Goal: Communication & Community: Answer question/provide support

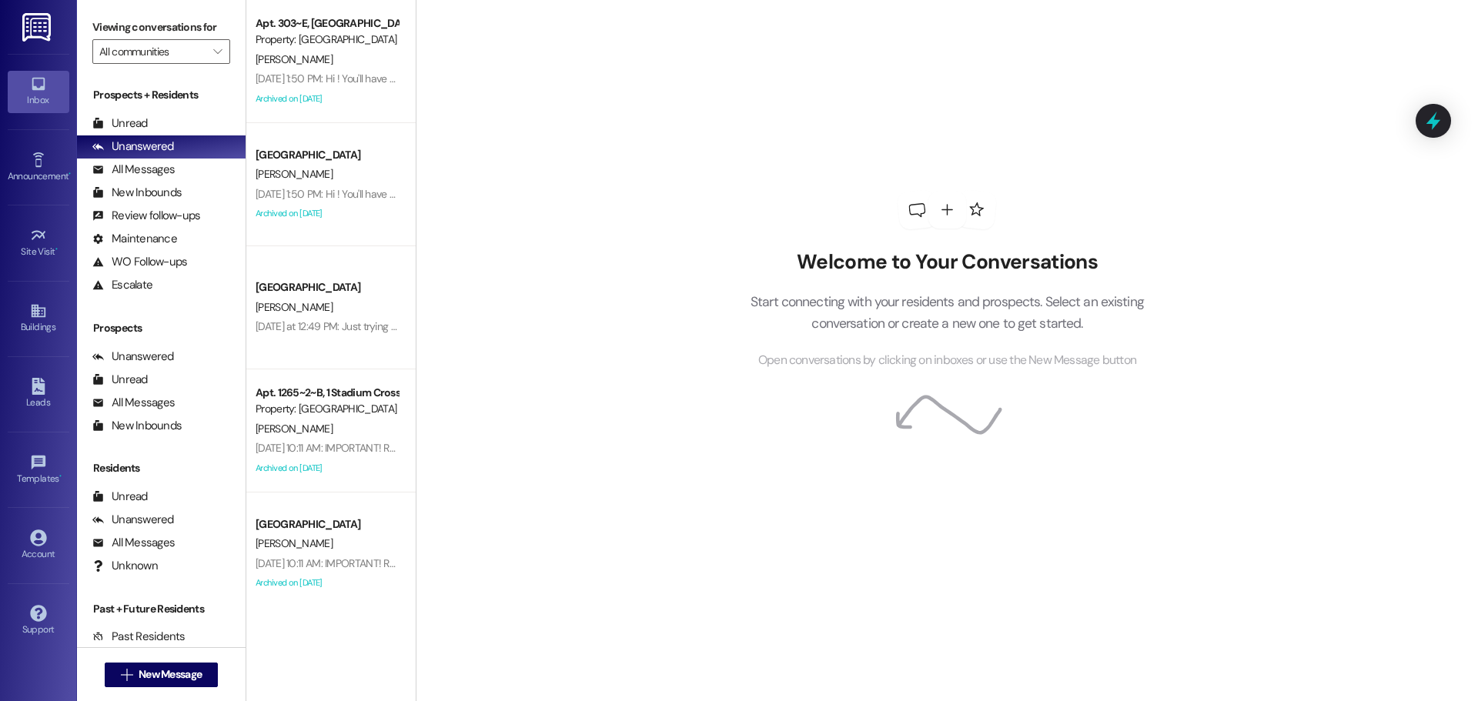
click at [197, 689] on div " New Message" at bounding box center [162, 675] width 114 height 38
click at [202, 686] on button " New Message" at bounding box center [162, 675] width 114 height 25
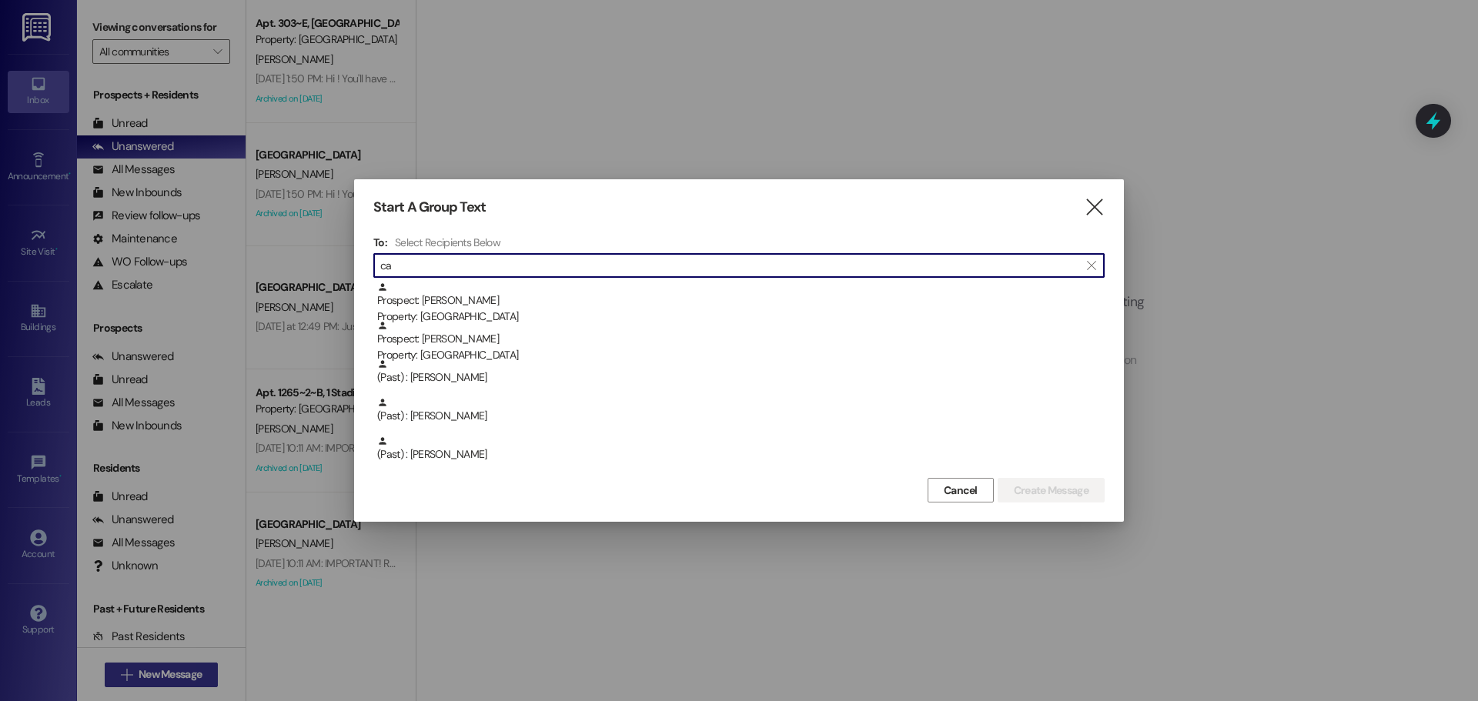
type input "c"
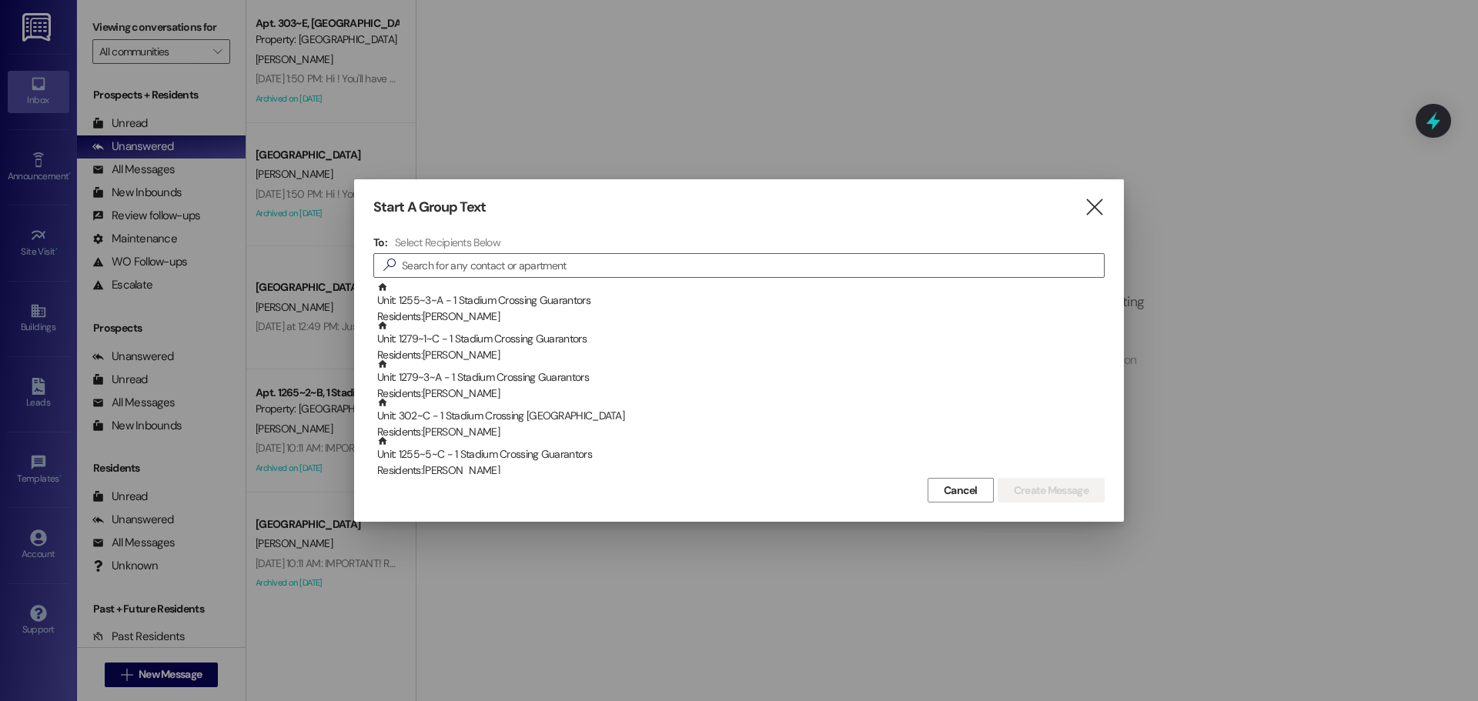
click at [1097, 218] on div "Start A Group Text  To: Select Recipients Below  Unit: 1255~3~A - 1 Stadium C…" at bounding box center [739, 350] width 770 height 343
drag, startPoint x: 1097, startPoint y: 203, endPoint x: 222, endPoint y: 293, distance: 879.9
click at [1096, 202] on icon "" at bounding box center [1094, 207] width 21 height 16
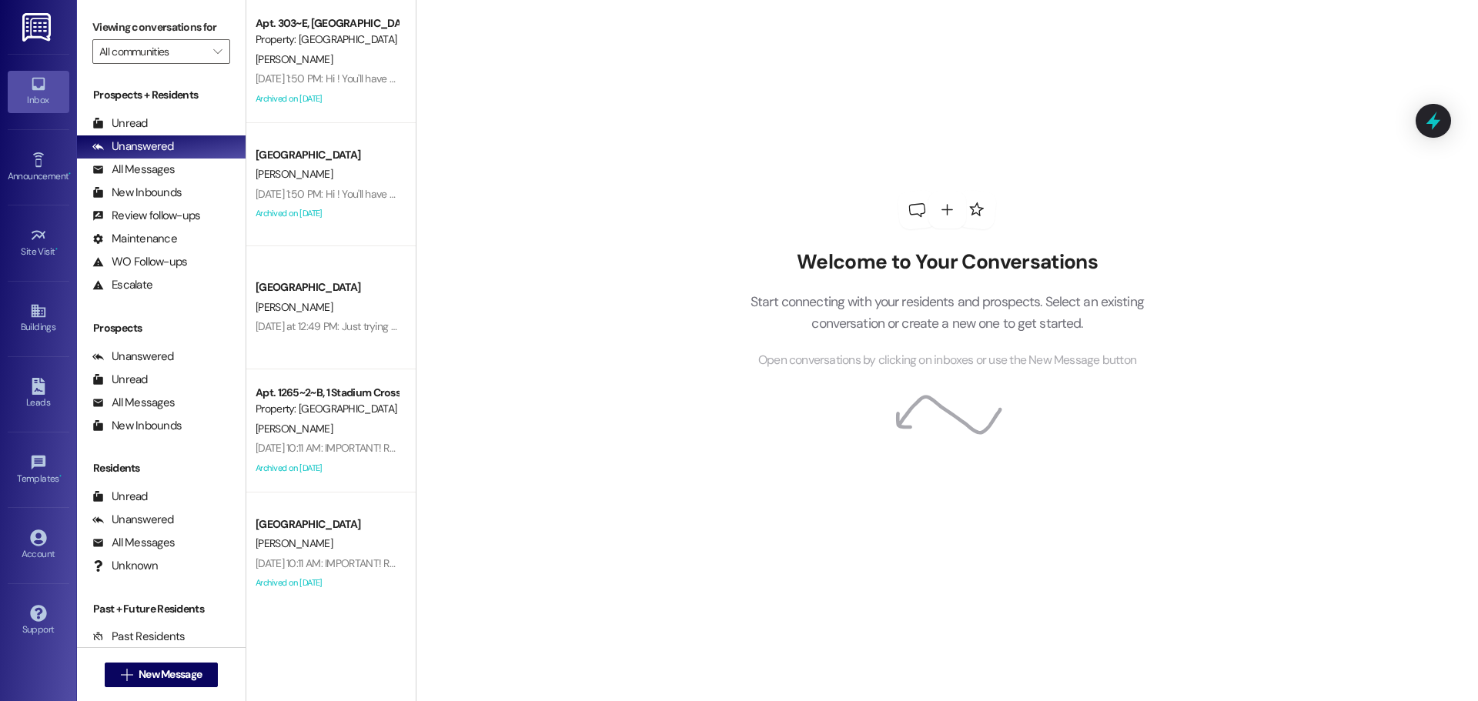
drag, startPoint x: 42, startPoint y: 387, endPoint x: 54, endPoint y: 345, distance: 43.4
click at [42, 387] on icon at bounding box center [38, 386] width 13 height 17
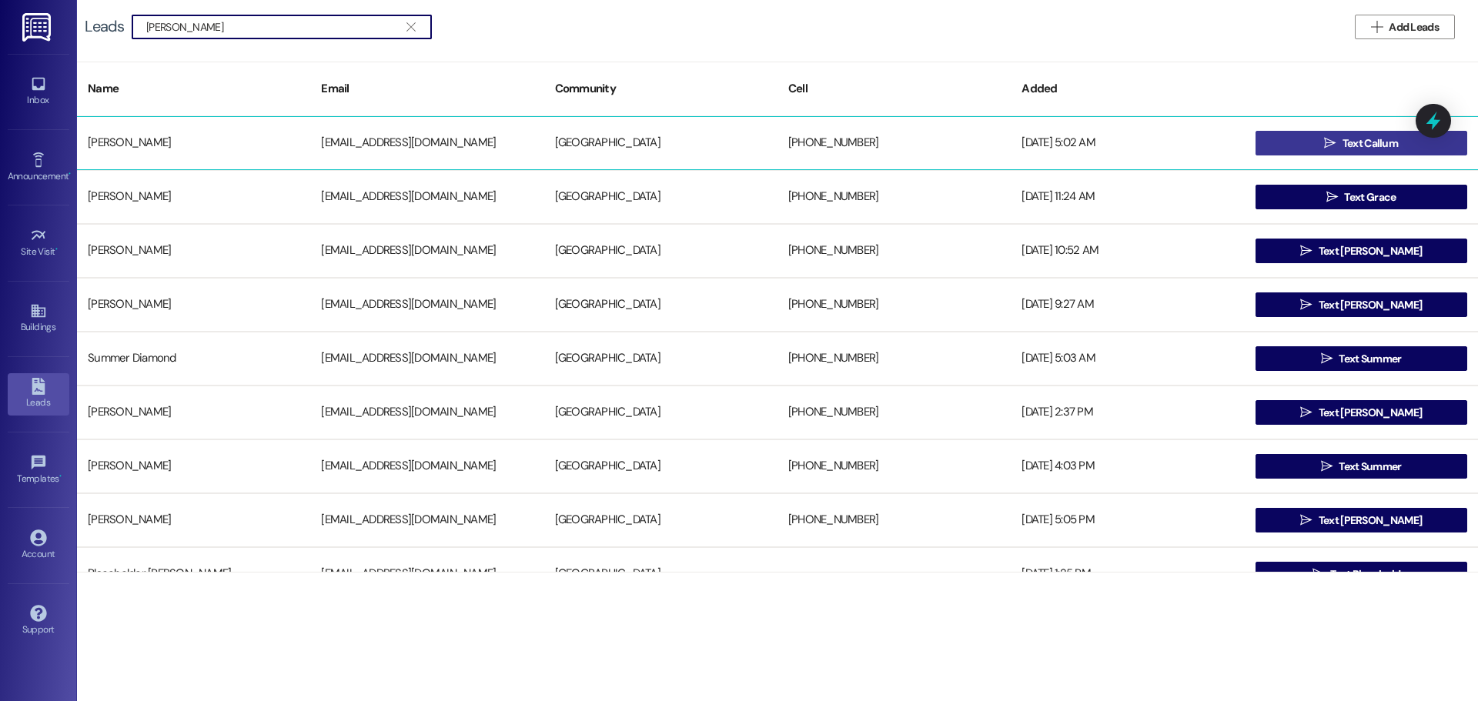
type input "[PERSON_NAME]"
click at [1282, 133] on button " Text Callum" at bounding box center [1362, 143] width 212 height 25
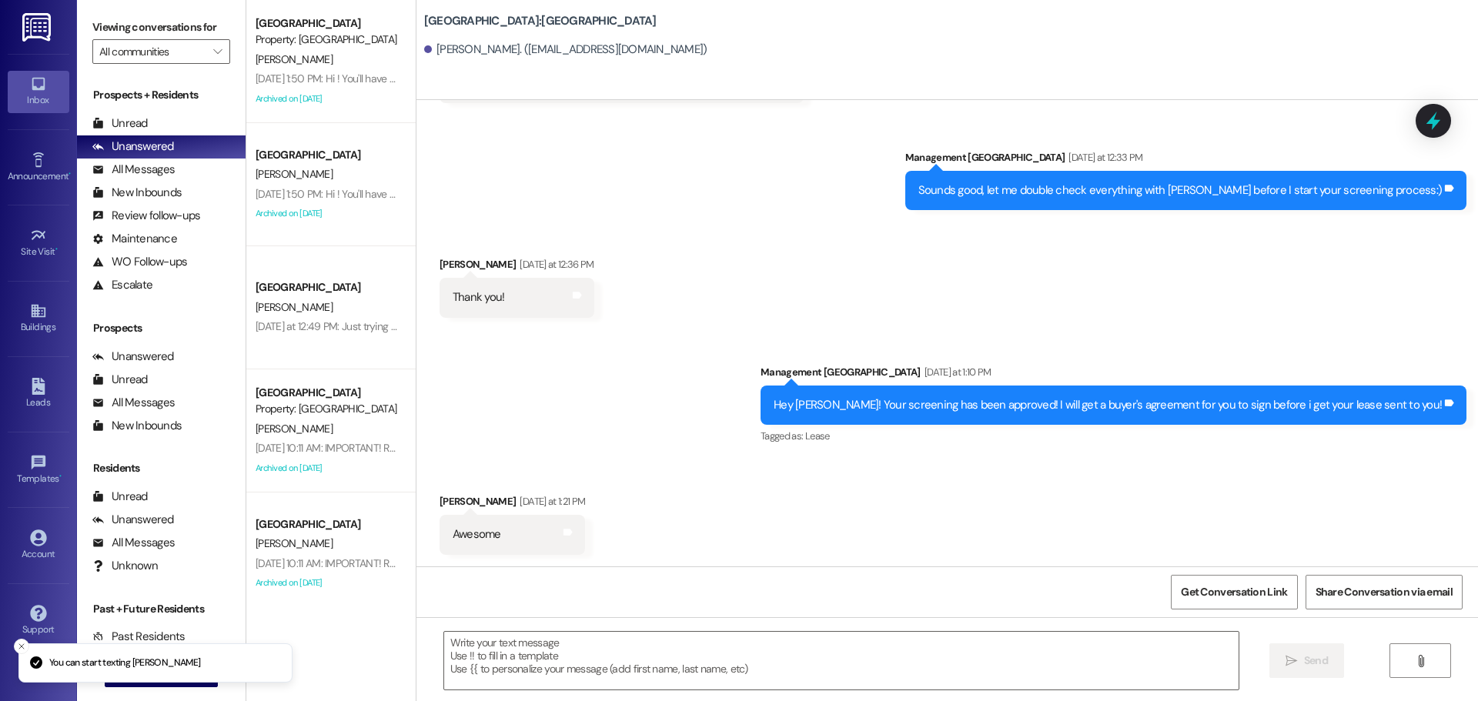
scroll to position [861, 0]
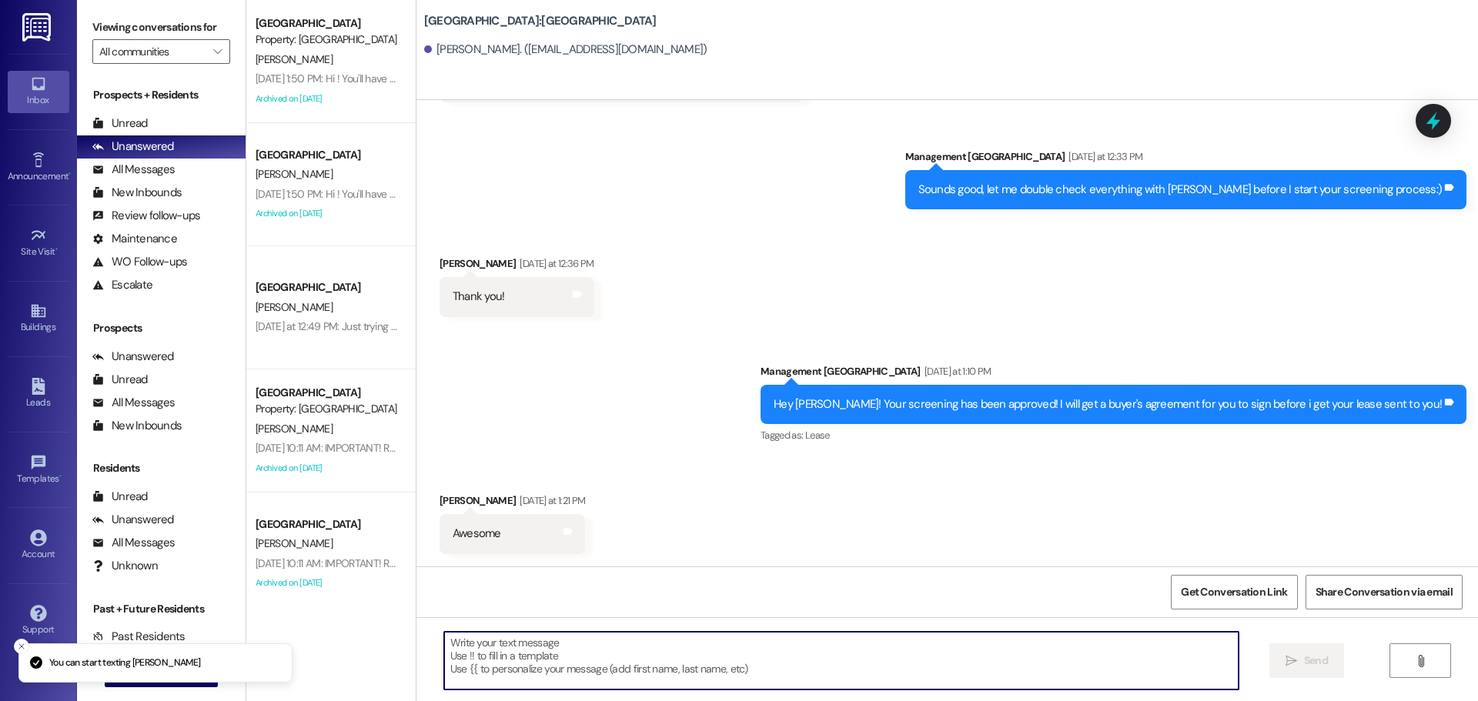
click at [731, 681] on textarea at bounding box center [841, 661] width 795 height 58
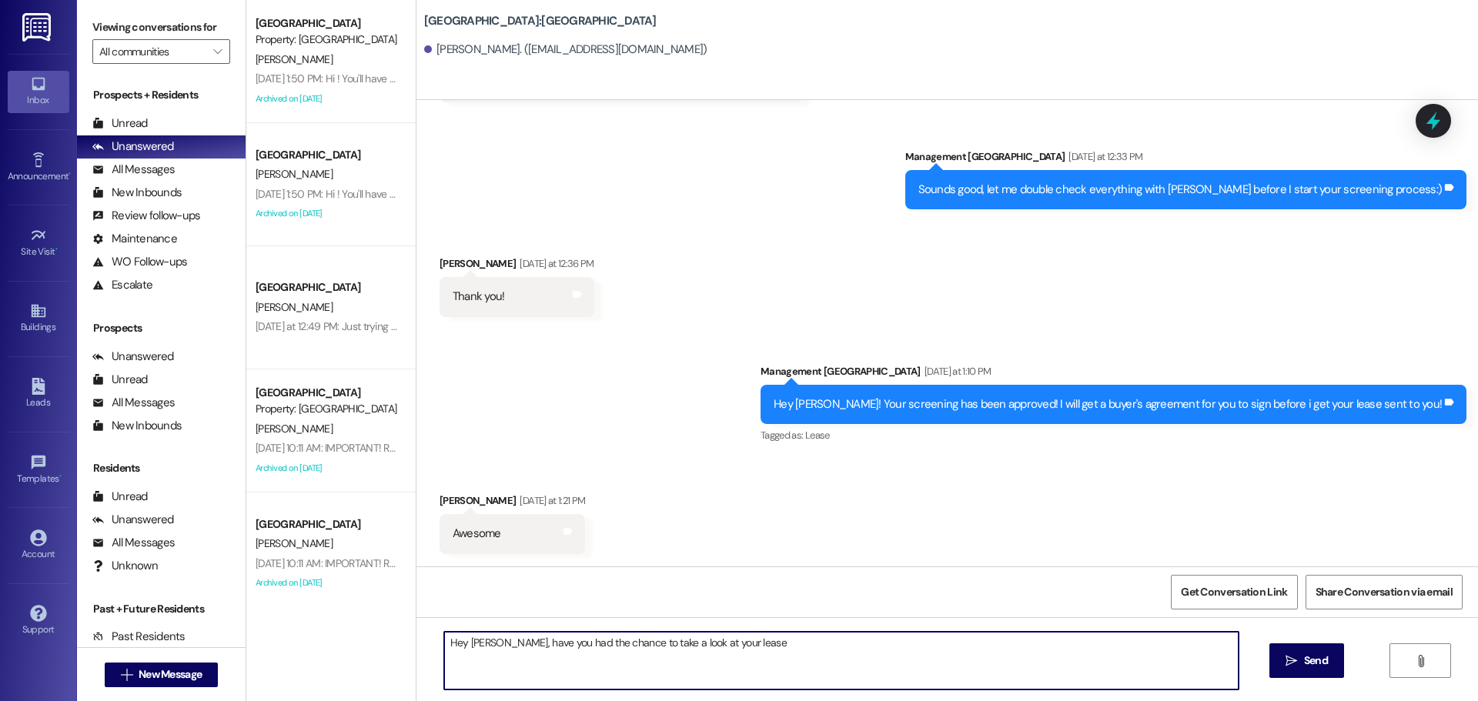
type textarea "Hey [PERSON_NAME], have you had the chance to take a look at your lease?"
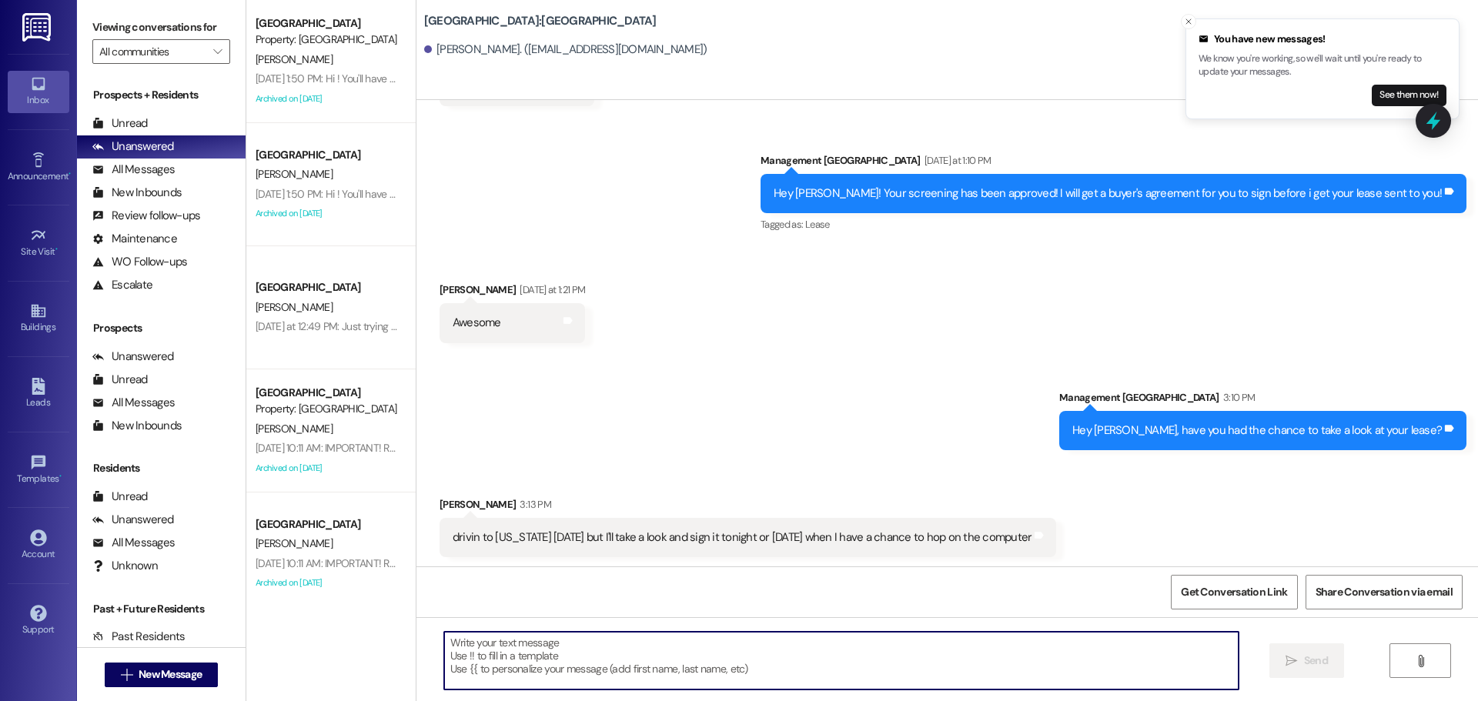
scroll to position [1074, 0]
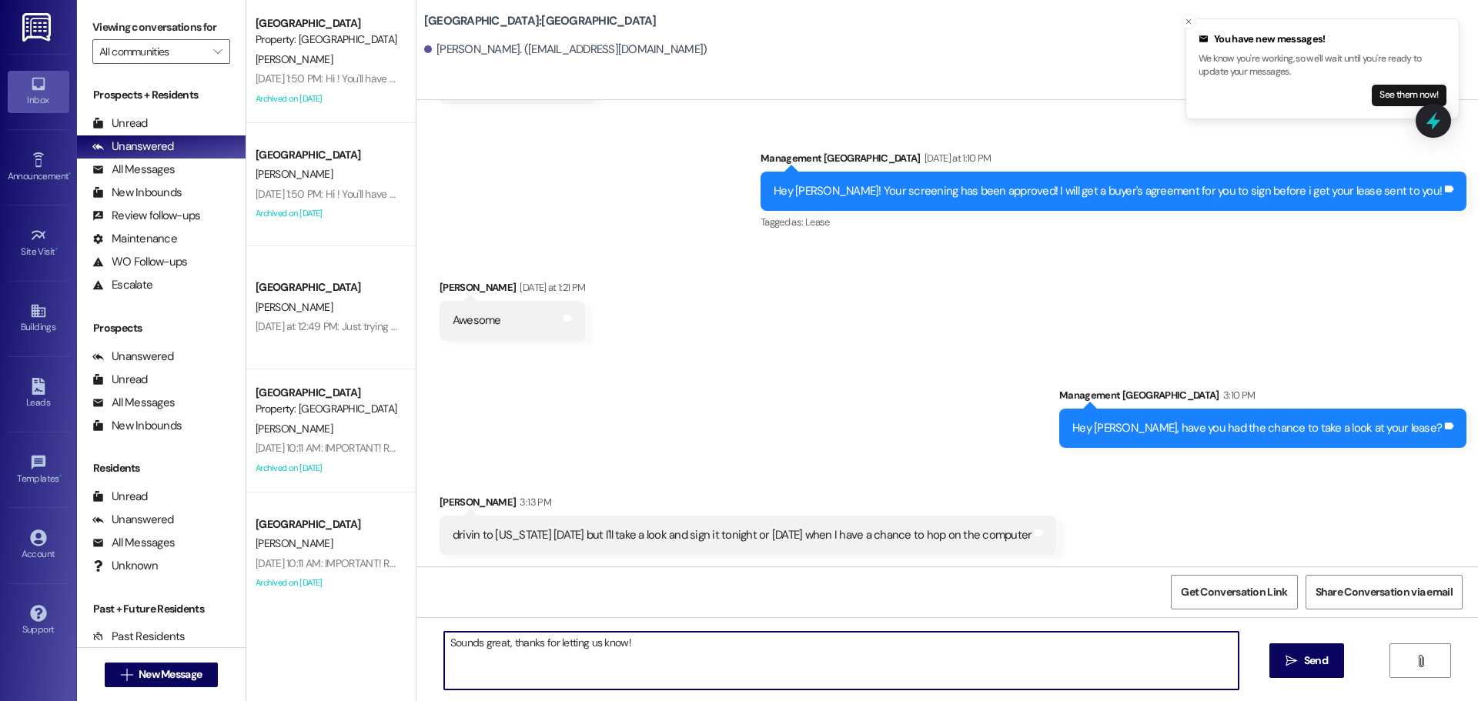
type textarea "Sounds great, thanks for letting us know!!"
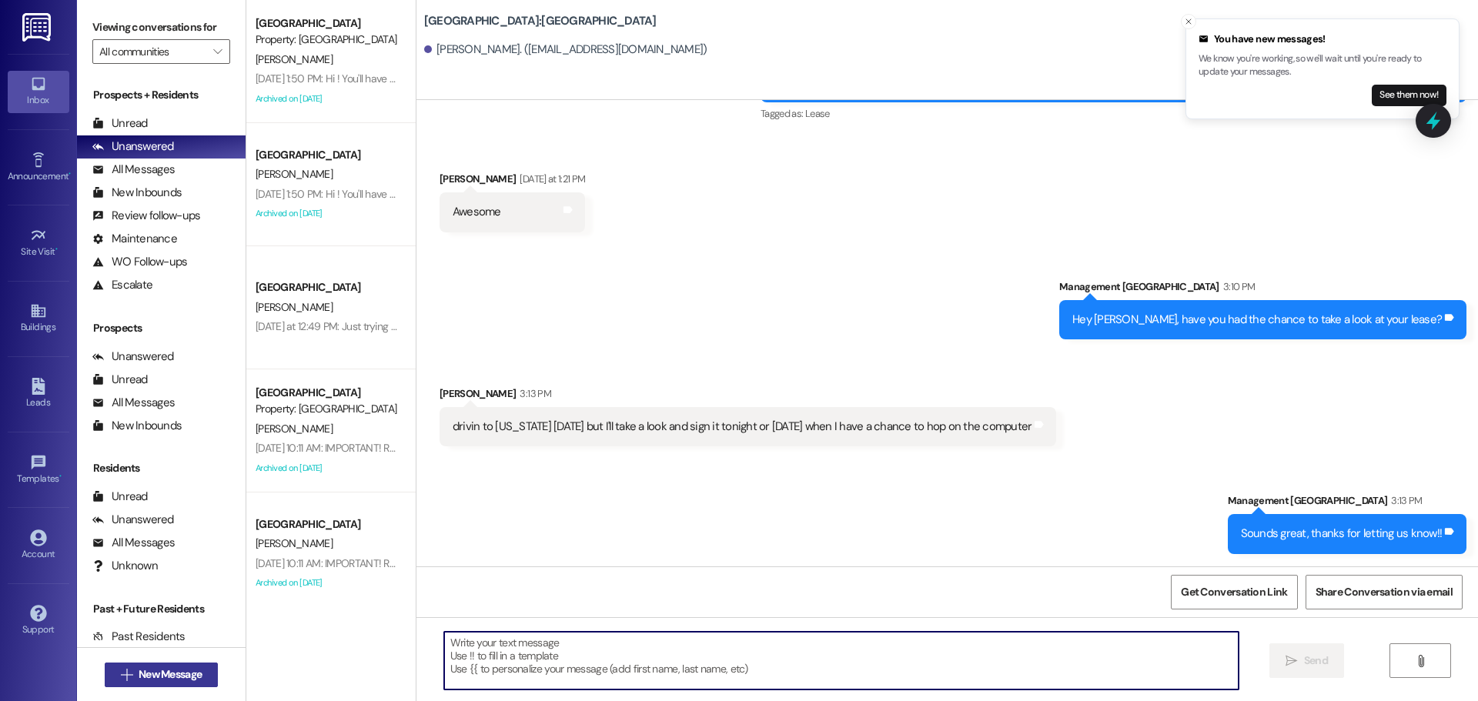
click at [139, 673] on span "New Message" at bounding box center [170, 675] width 63 height 16
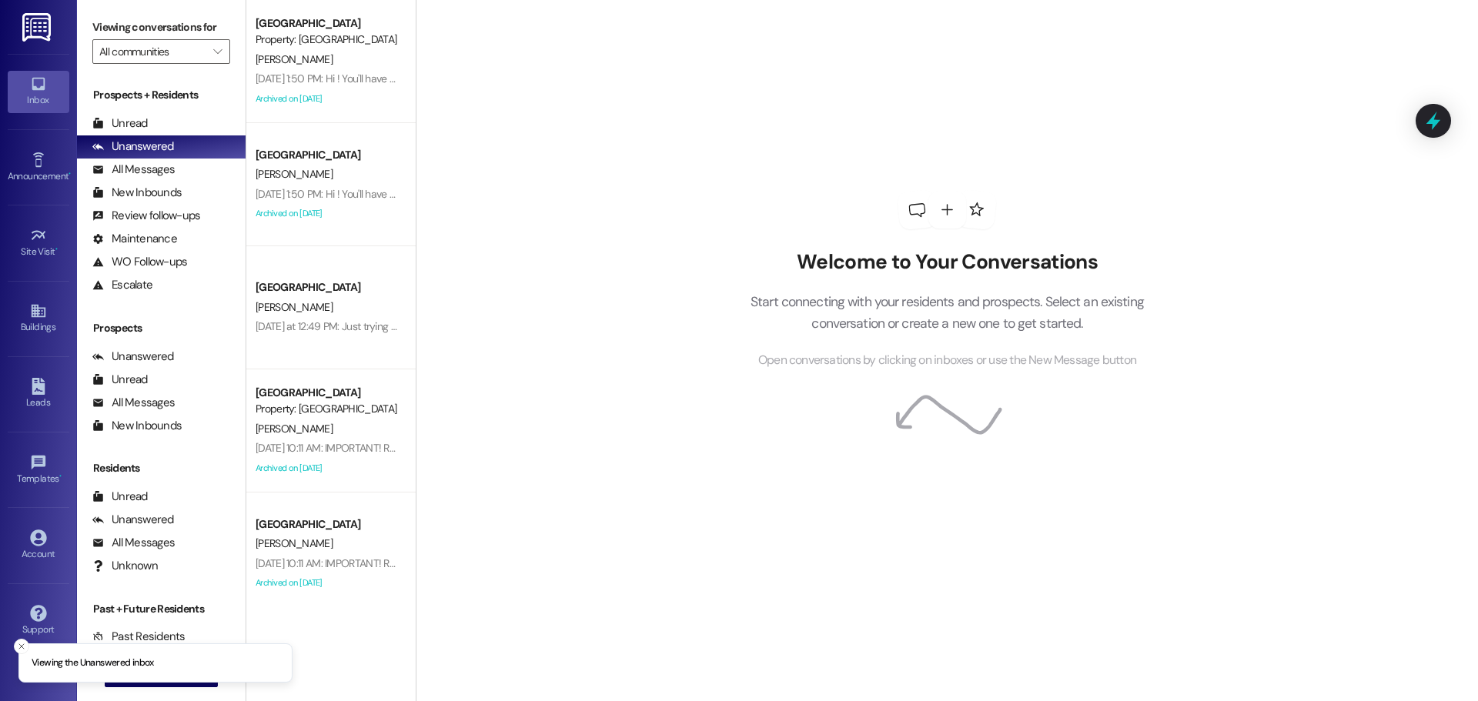
drag, startPoint x: 22, startPoint y: 648, endPoint x: 129, endPoint y: 691, distance: 115.7
click at [22, 648] on icon "Close toast" at bounding box center [21, 646] width 9 height 9
click at [143, 680] on span "New Message" at bounding box center [170, 675] width 63 height 16
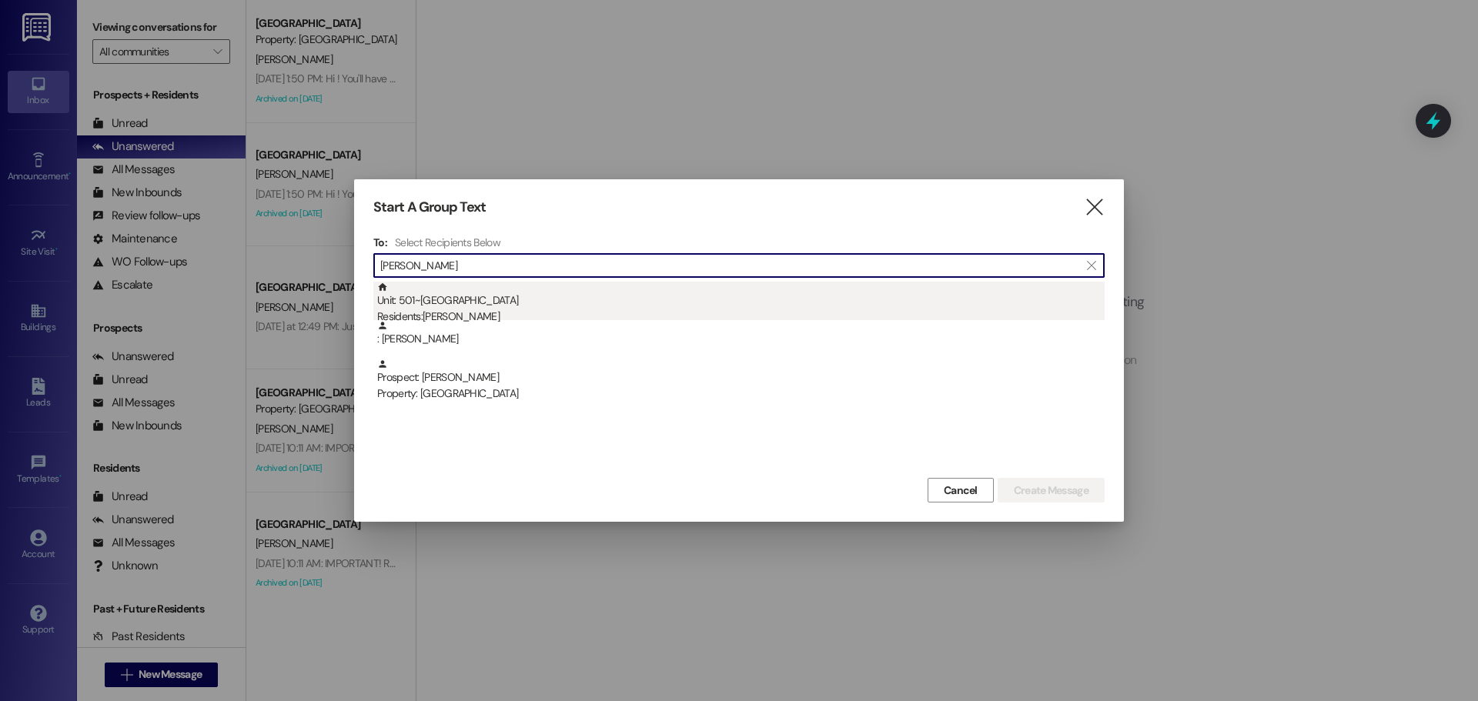
type input "[PERSON_NAME]"
click at [612, 312] on div "Residents: Alaina Burr" at bounding box center [741, 317] width 728 height 16
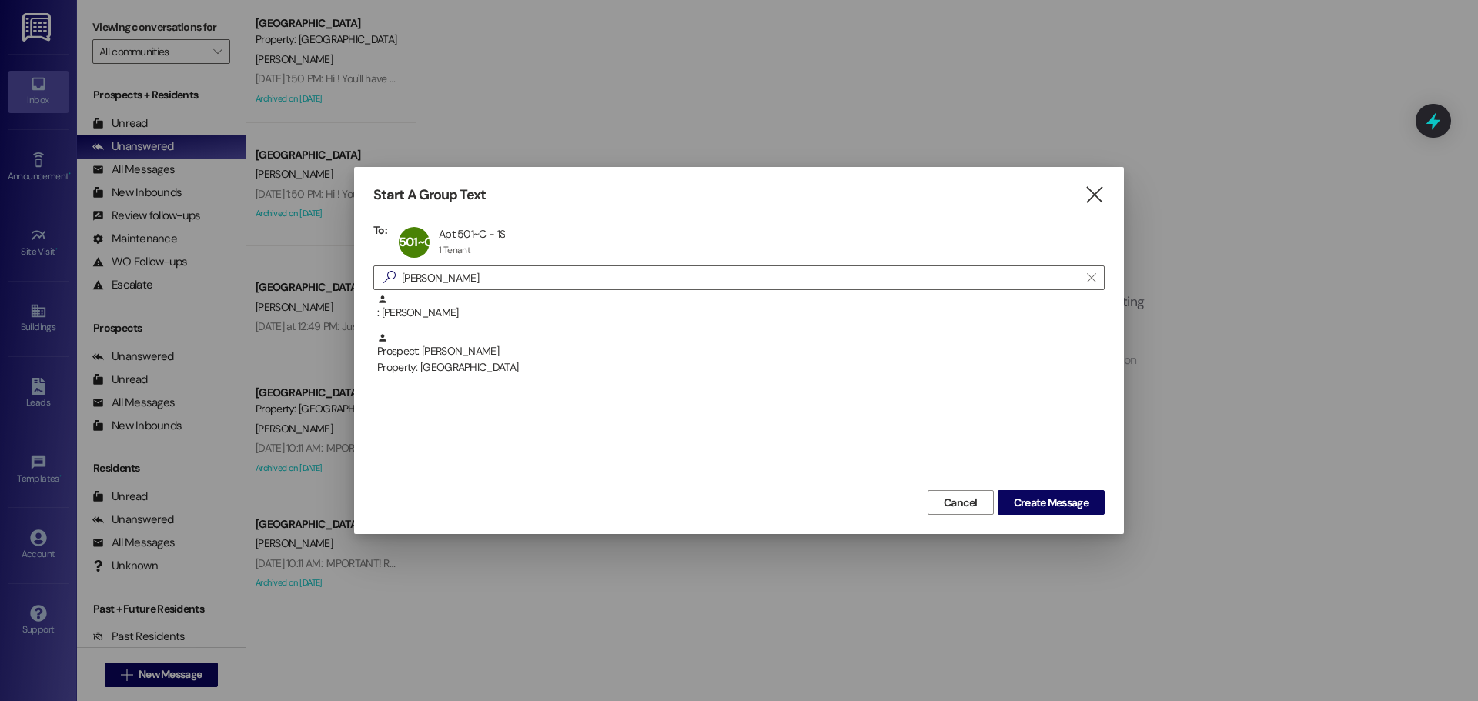
click at [1023, 489] on div "Cancel Create Message" at bounding box center [738, 501] width 731 height 28
click at [1027, 495] on span "Create Message" at bounding box center [1051, 503] width 75 height 16
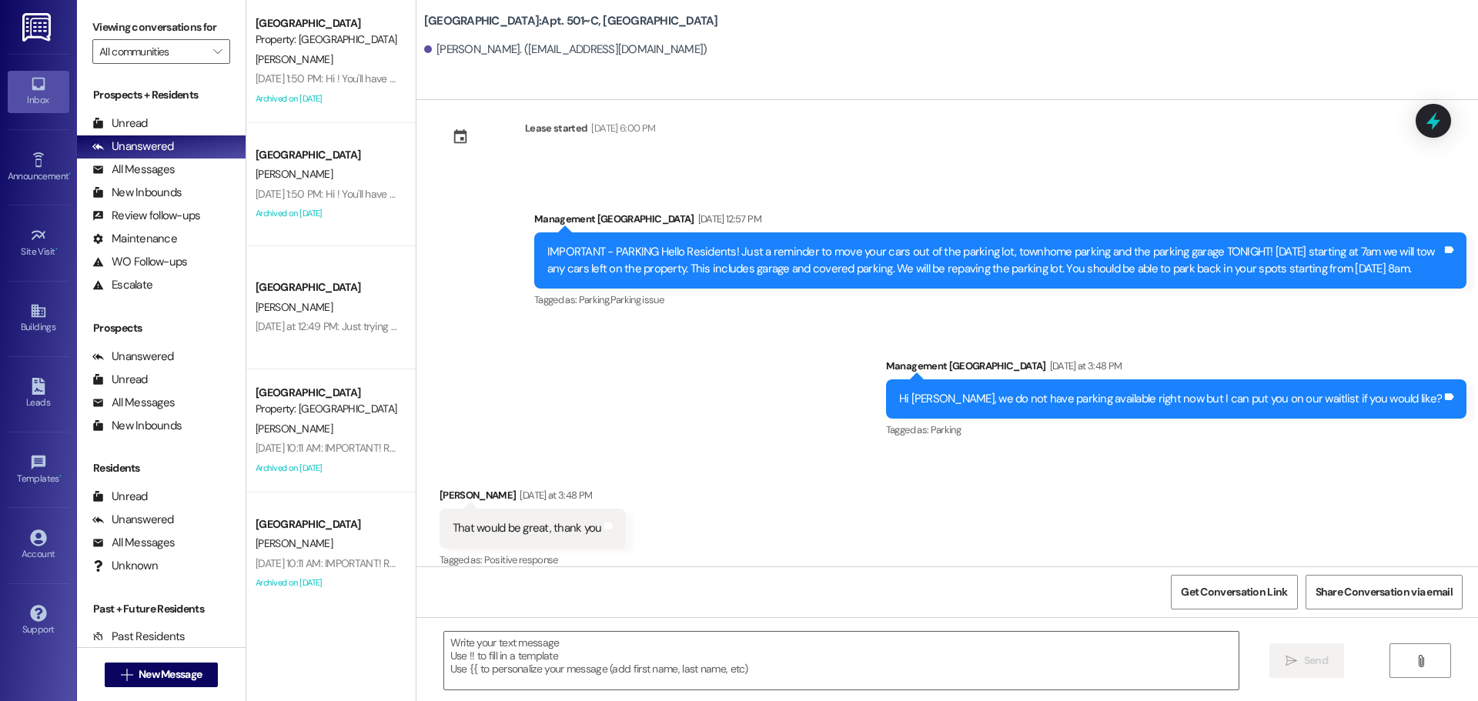
scroll to position [9845, 0]
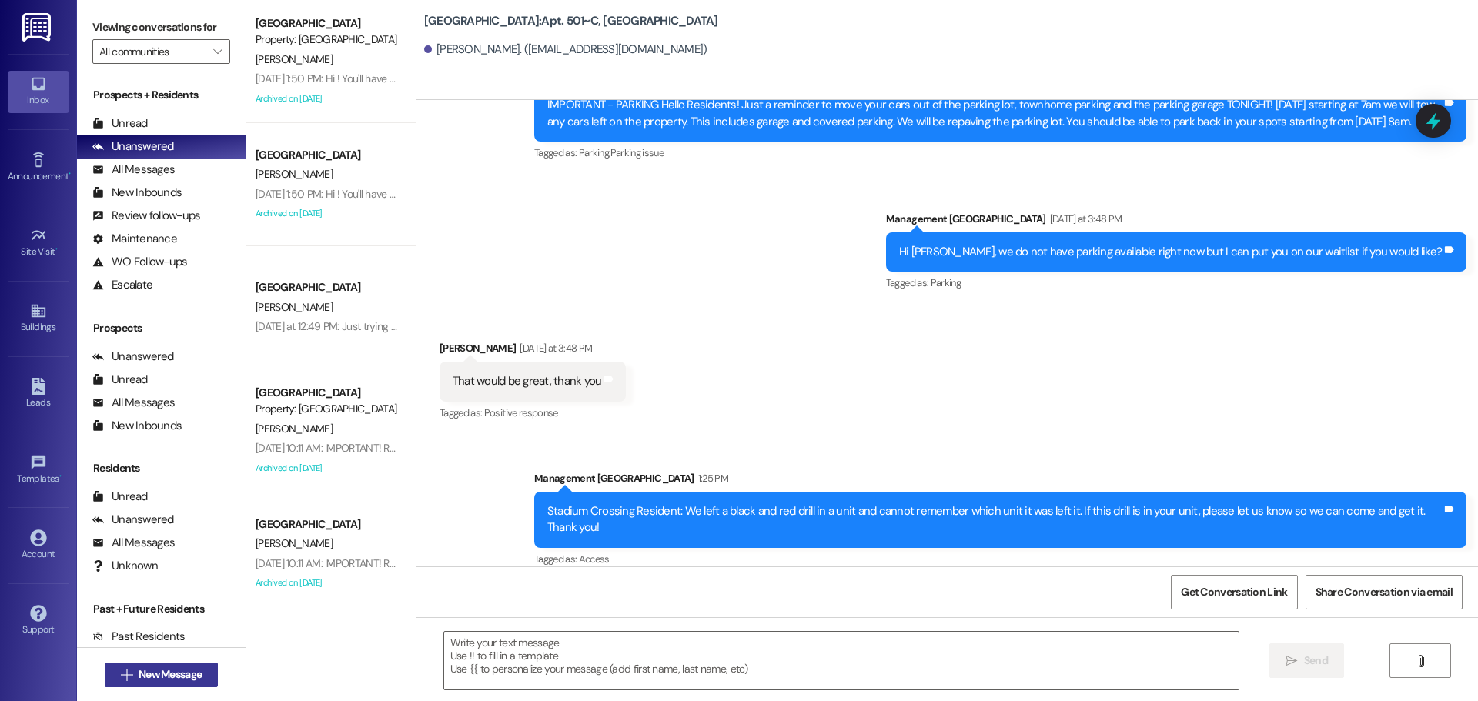
click at [162, 677] on span "New Message" at bounding box center [170, 675] width 63 height 16
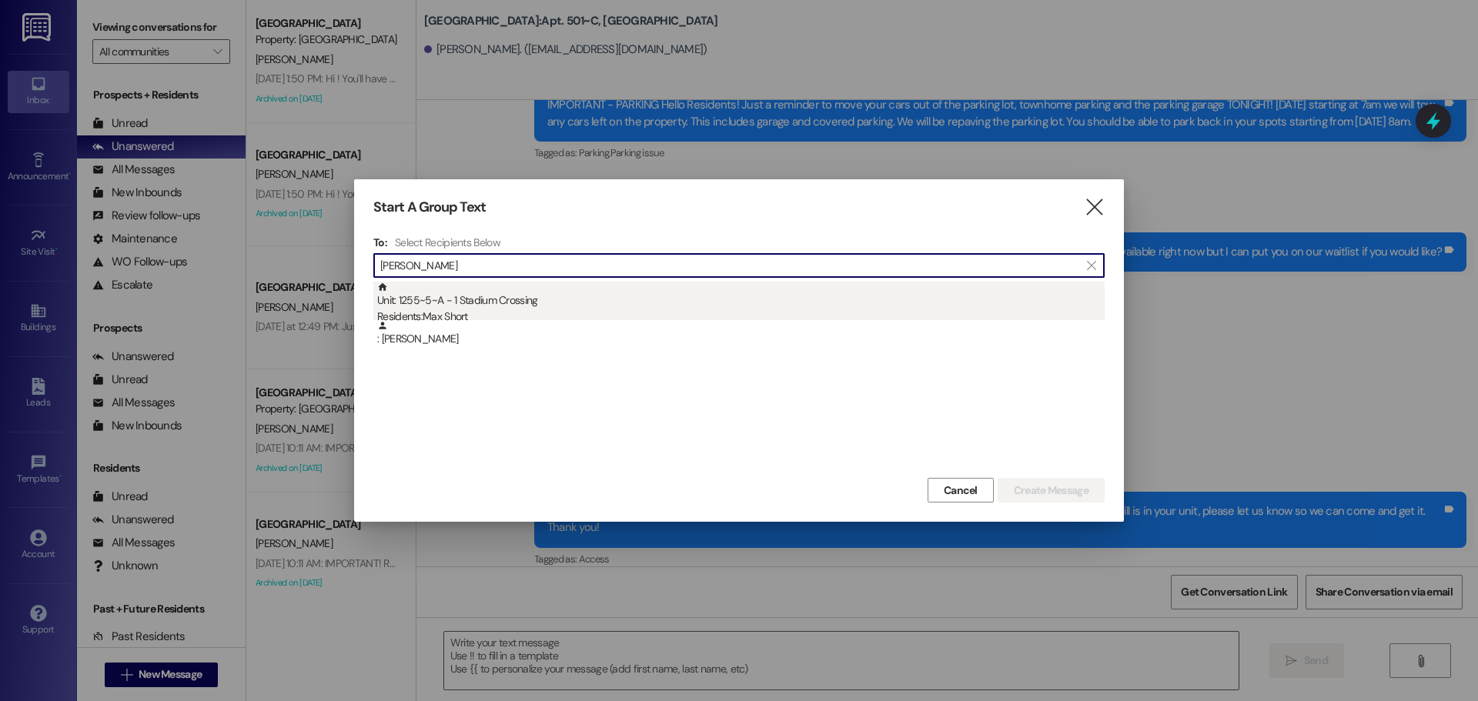
type input "max shor"
click at [550, 299] on div "Unit: 1255~5~A - 1 Stadium Crossing Residents: Max Short" at bounding box center [741, 304] width 728 height 44
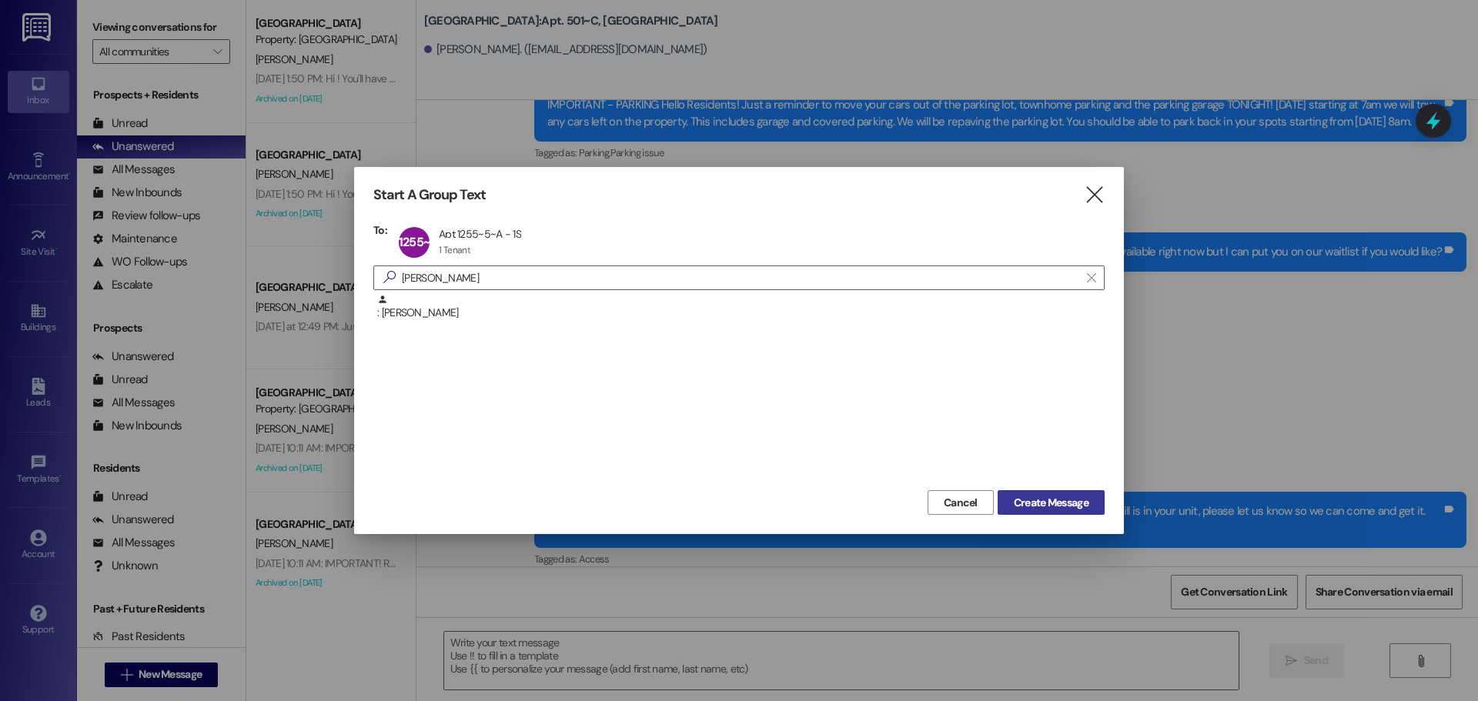
click at [1069, 506] on span "Create Message" at bounding box center [1051, 503] width 75 height 16
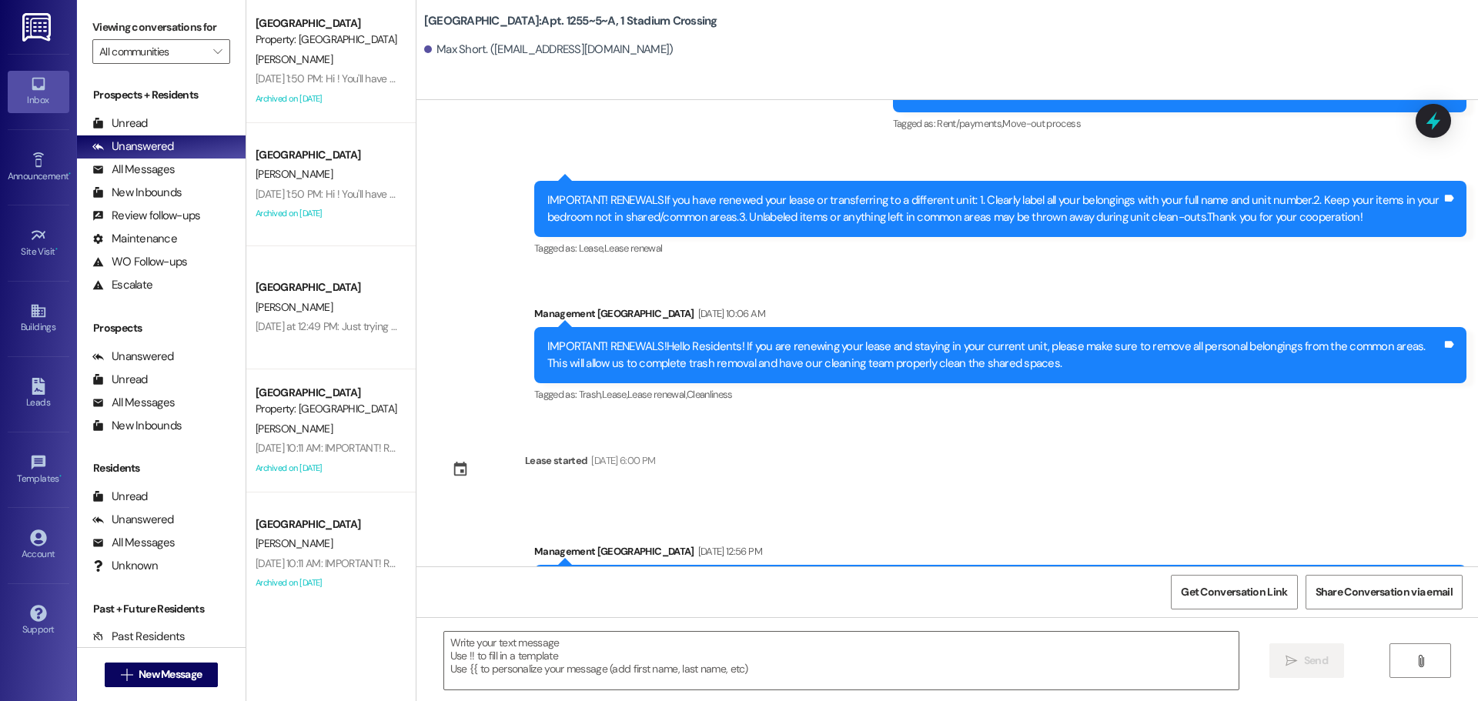
scroll to position [9564, 0]
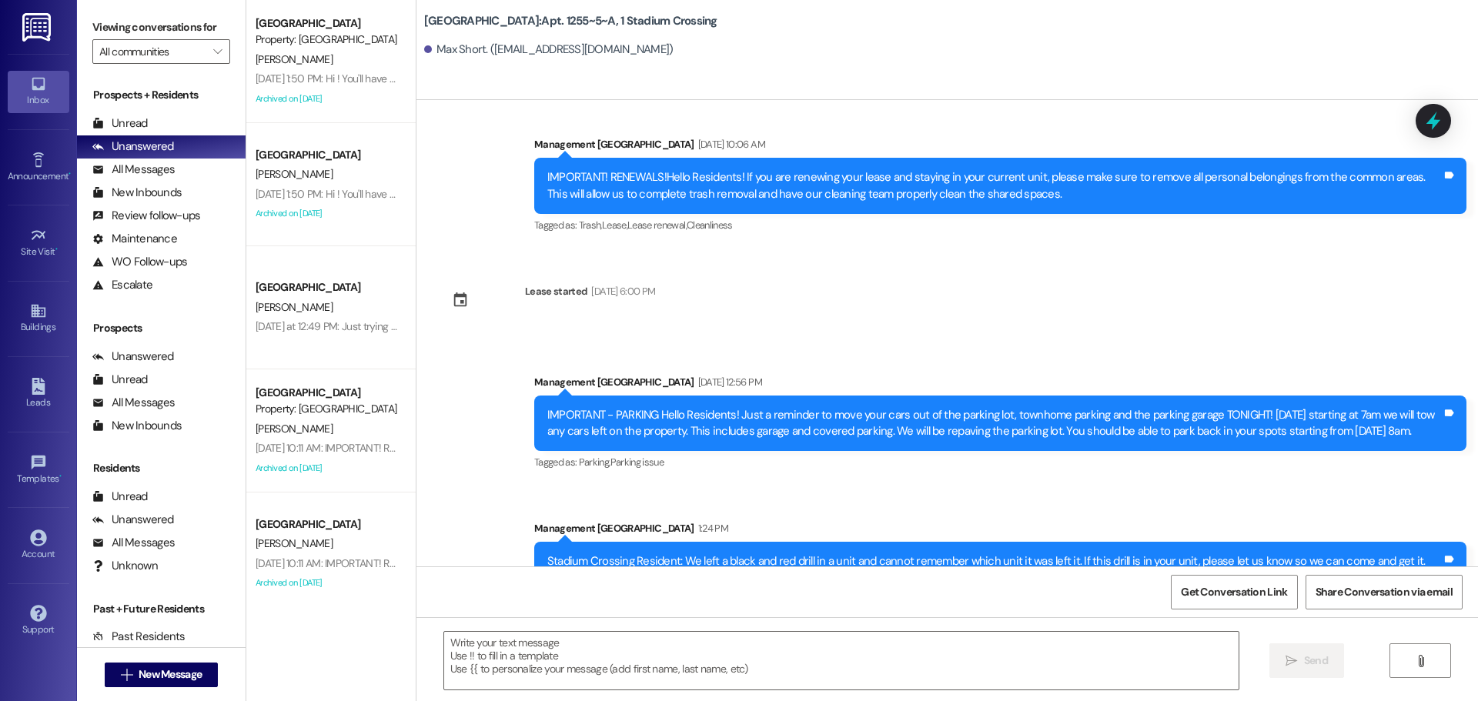
drag, startPoint x: 820, startPoint y: 597, endPoint x: 812, endPoint y: 627, distance: 31.9
click at [820, 597] on div "Get Conversation Link Share Conversation via email" at bounding box center [948, 592] width 1062 height 51
click at [810, 634] on textarea at bounding box center [841, 661] width 795 height 58
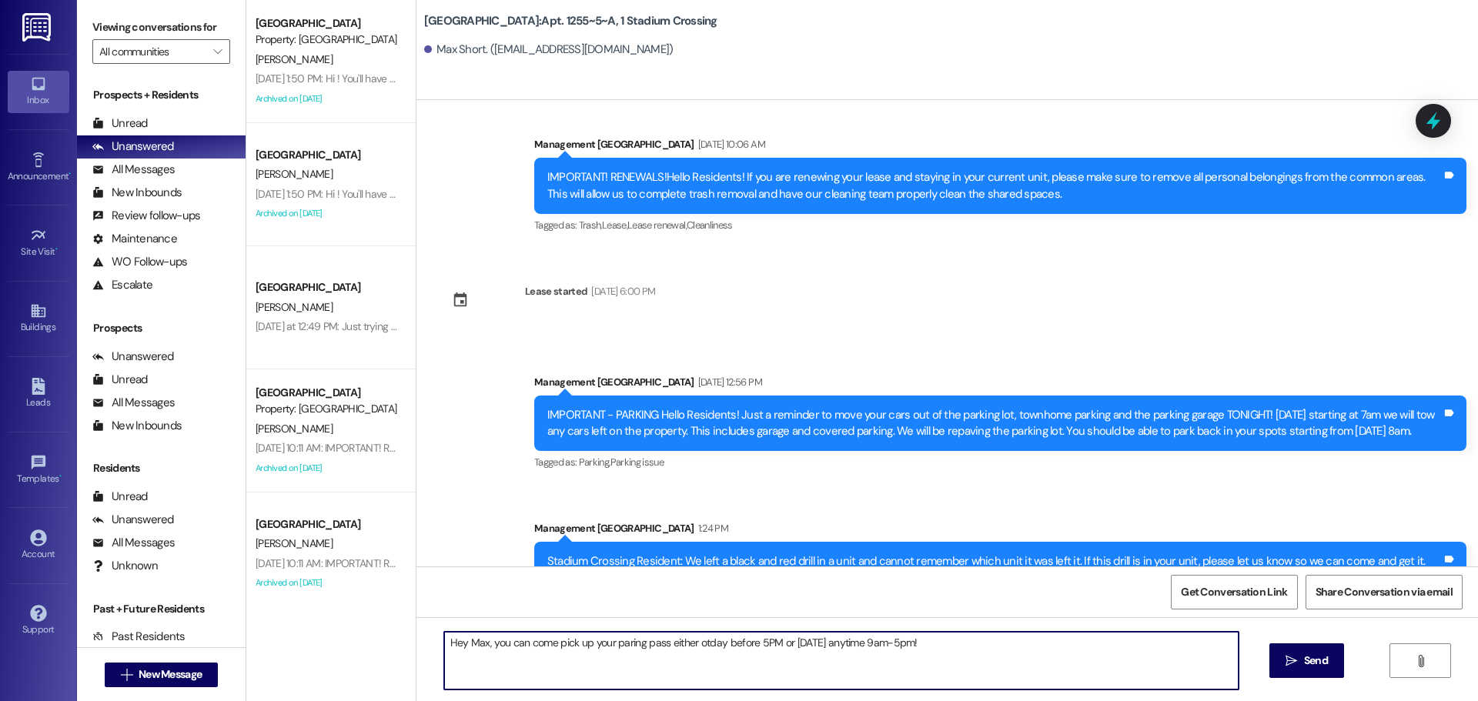
click at [705, 637] on textarea "Hey Max, you can come pick up your paring pass either otday before 5PM or tomor…" at bounding box center [841, 661] width 795 height 58
type textarea "Hey Max, you can come pick up your paring pass either today before 5PM or tomor…"
click at [1310, 666] on span "Send" at bounding box center [1316, 661] width 24 height 16
